Goal: Task Accomplishment & Management: Manage account settings

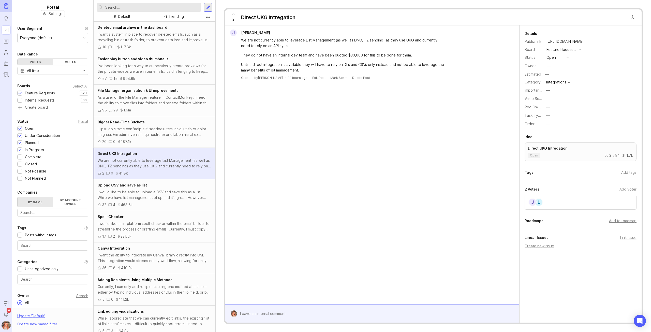
click at [181, 8] on input "text" at bounding box center [152, 8] width 94 height 6
type input "UKG"
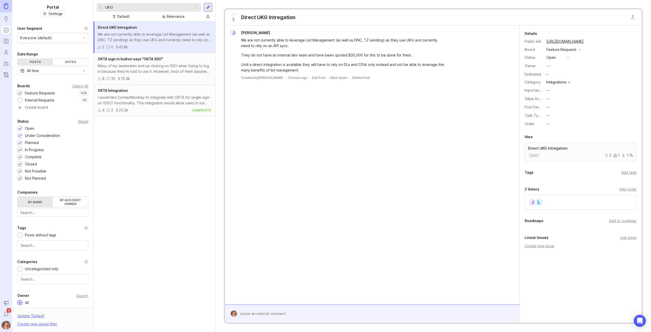
click at [276, 16] on div "Direct UKG Intregation" at bounding box center [268, 17] width 54 height 7
click at [279, 17] on div "Direct UKG Intregation" at bounding box center [268, 17] width 54 height 7
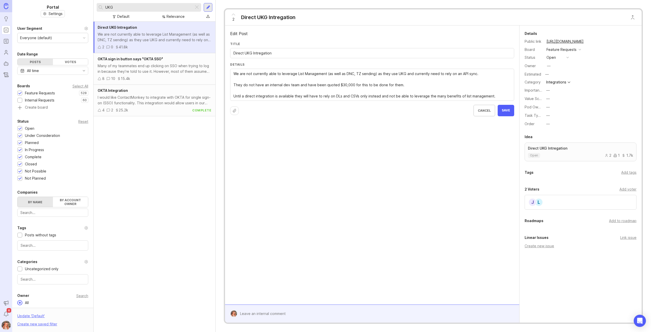
click at [259, 53] on input "Direct UKG Intregation" at bounding box center [373, 53] width 278 height 6
type input "Direct UKG Integration"
click at [550, 107] on button "—" at bounding box center [557, 107] width 25 height 7
click at [559, 144] on li "Platform" at bounding box center [557, 143] width 25 height 9
click at [340, 229] on div "Edit Post Title Direct UKG Integration Details We are not currently able to lev…" at bounding box center [372, 164] width 294 height 279
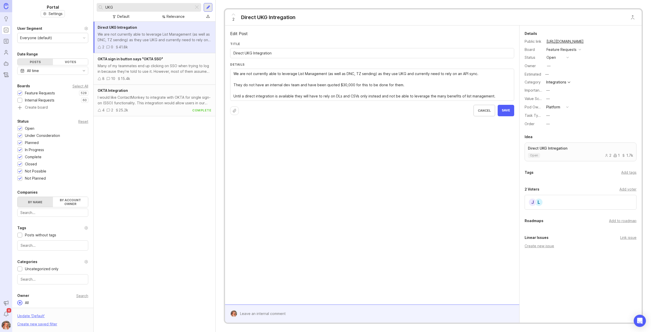
click at [507, 108] on span "Save" at bounding box center [506, 110] width 8 height 4
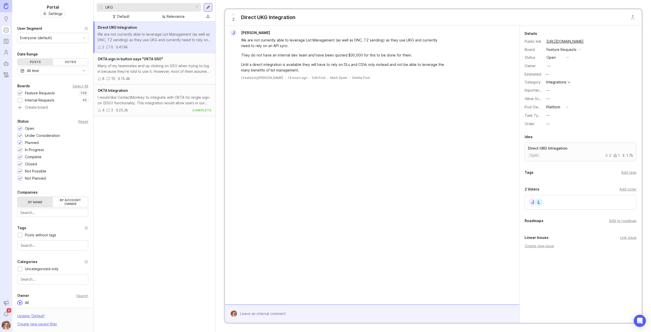
click at [592, 40] on button "copy icon" at bounding box center [588, 41] width 7 height 7
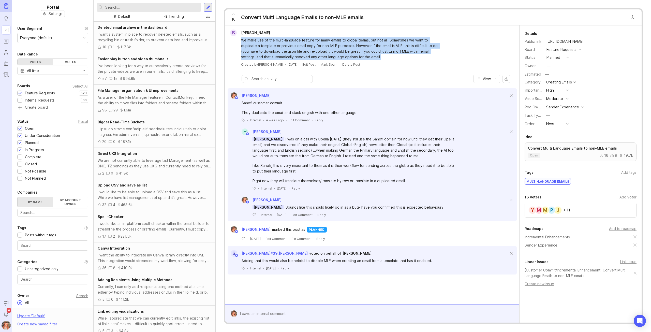
drag, startPoint x: 355, startPoint y: 59, endPoint x: 239, endPoint y: 41, distance: 117.1
click at [239, 41] on div "We make use of the multi-language feature for many emails to global teams, but …" at bounding box center [340, 48] width 226 height 24
copy div "We make use of the multi-language feature for many emails to global teams, but …"
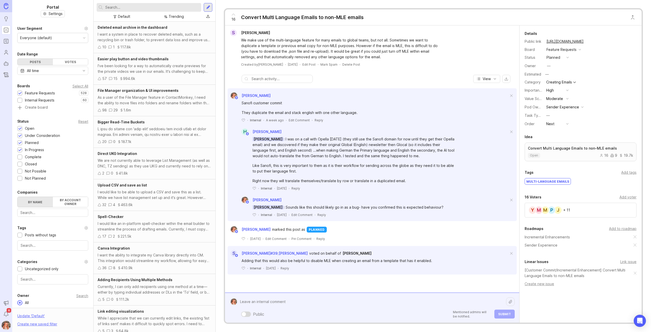
click at [389, 311] on div "Public Mentioned admins will be notified. Submit" at bounding box center [376, 308] width 278 height 22
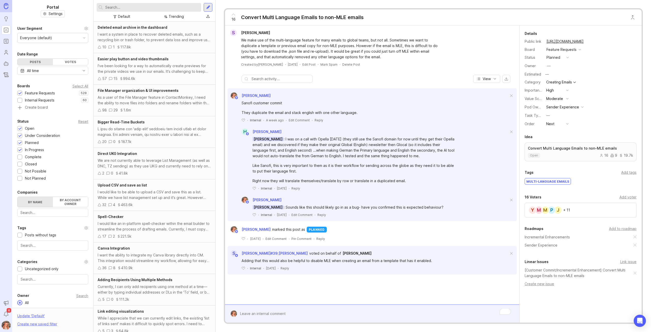
click at [6, 9] on link at bounding box center [6, 6] width 12 height 12
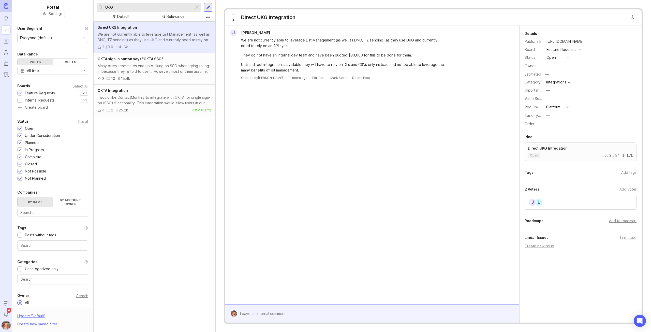
click at [7, 39] on rect "Roadmaps" at bounding box center [6, 41] width 4 height 4
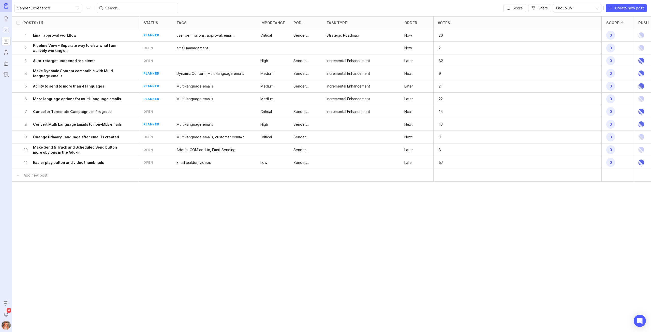
click at [131, 48] on icon "delete post" at bounding box center [132, 48] width 4 height 5
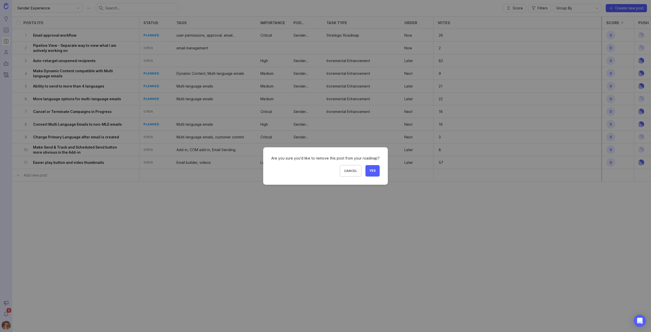
click at [375, 170] on button "Yes" at bounding box center [373, 170] width 14 height 11
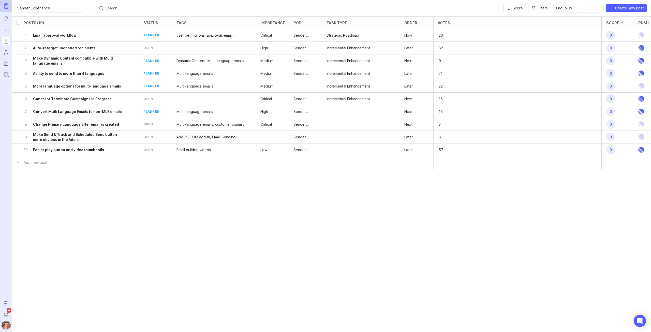
click at [417, 22] on div at bounding box center [420, 23] width 6 height 4
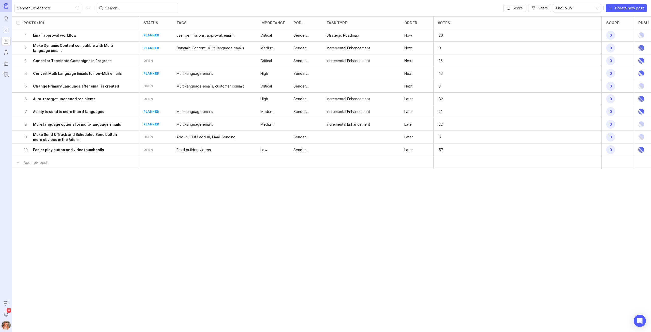
click at [108, 86] on h6 "Change Primary Language after email is created" at bounding box center [76, 86] width 86 height 5
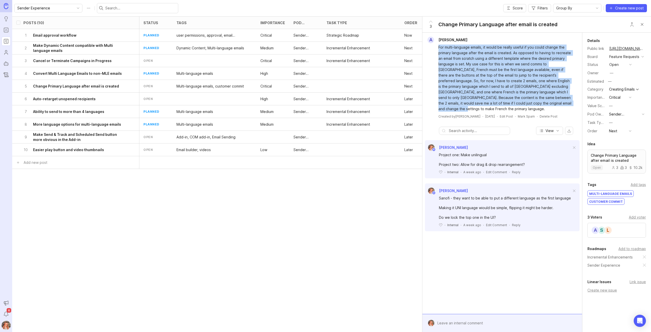
drag, startPoint x: 438, startPoint y: 48, endPoint x: 572, endPoint y: 104, distance: 145.2
click at [572, 104] on div "For multi-language emails, it would be really useful if you could change the pr…" at bounding box center [503, 77] width 156 height 68
copy div "For multi-language emails, it would be really useful if you could change the pr…"
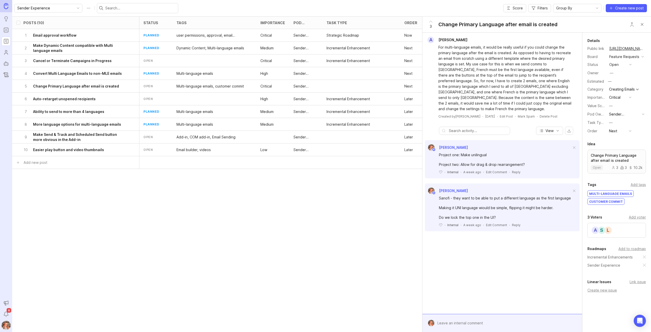
drag, startPoint x: 514, startPoint y: 206, endPoint x: 508, endPoint y: 210, distance: 7.3
click at [514, 206] on div "Sanofi - they want to be able to put a different language as the first language…" at bounding box center [505, 207] width 133 height 25
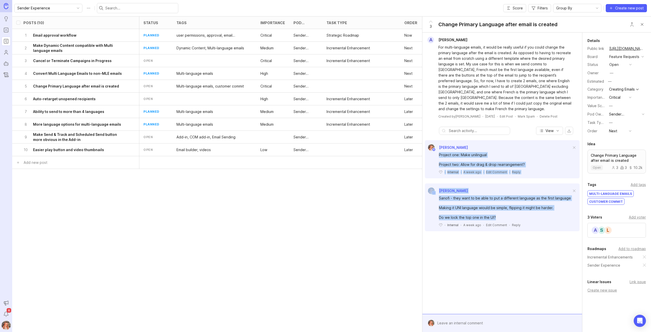
drag, startPoint x: 501, startPoint y: 214, endPoint x: 436, endPoint y: 149, distance: 91.5
click at [436, 149] on div "Bronwen W Project one: Make unilingual Project two: Allow for drag & drop rearr…" at bounding box center [502, 189] width 160 height 100
copy div "Project one: Make unilingual Project two: Allow for drag & drop rearrangement? …"
